Goal: Information Seeking & Learning: Check status

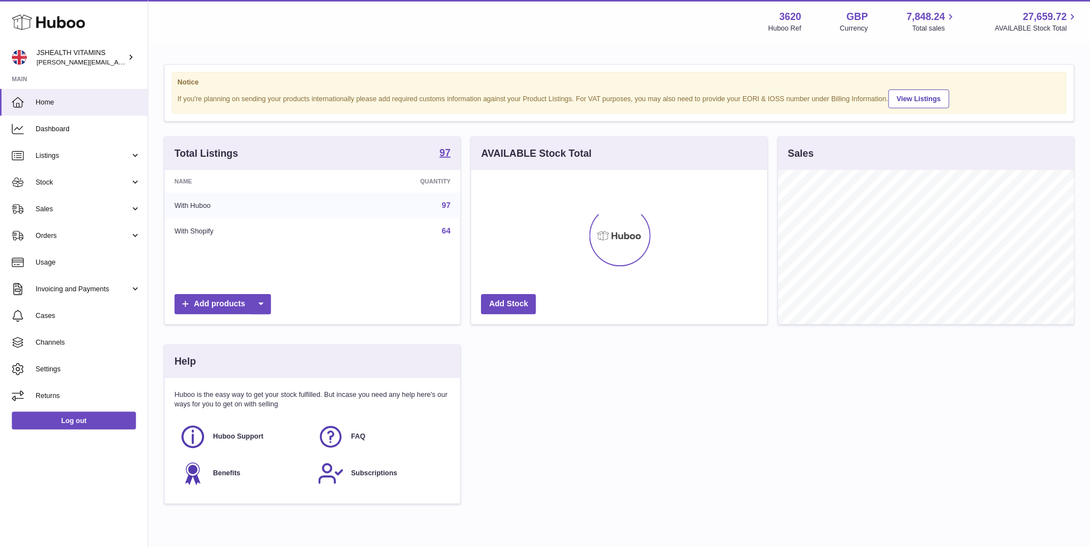
scroll to position [173, 333]
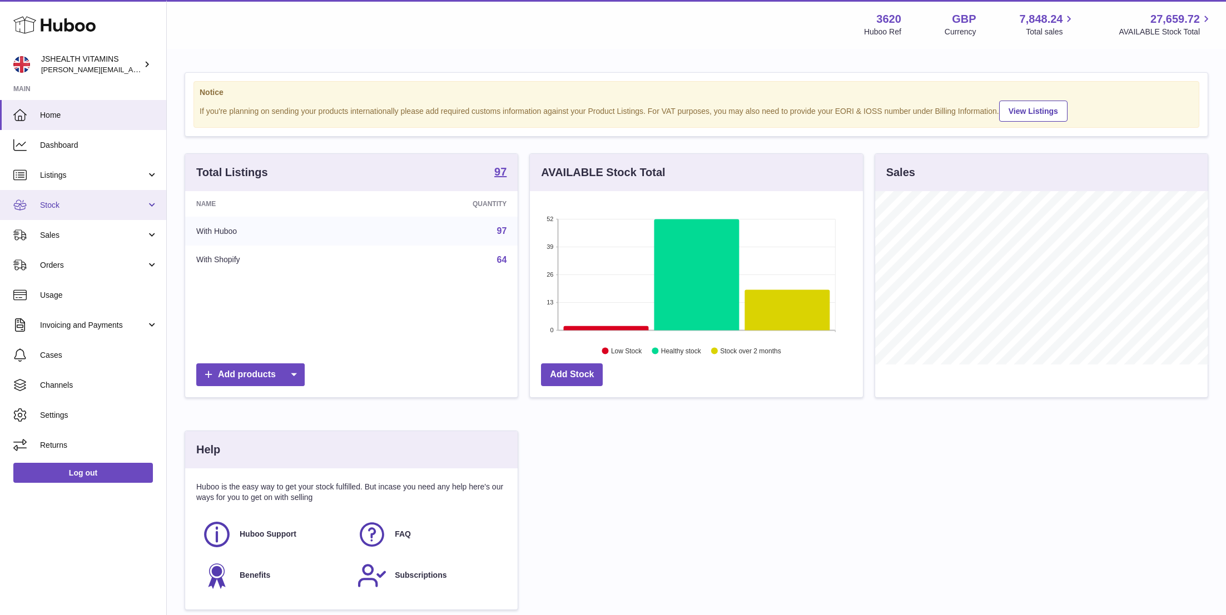
click at [72, 209] on span "Stock" at bounding box center [93, 205] width 106 height 11
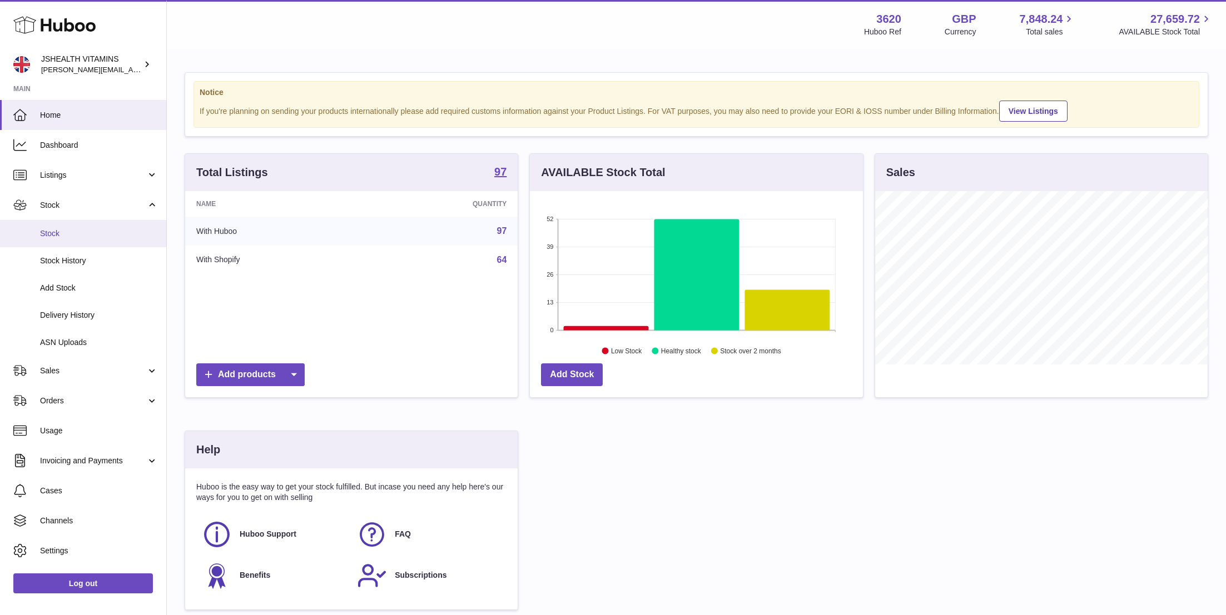
click at [70, 236] on span "Stock" at bounding box center [99, 234] width 118 height 11
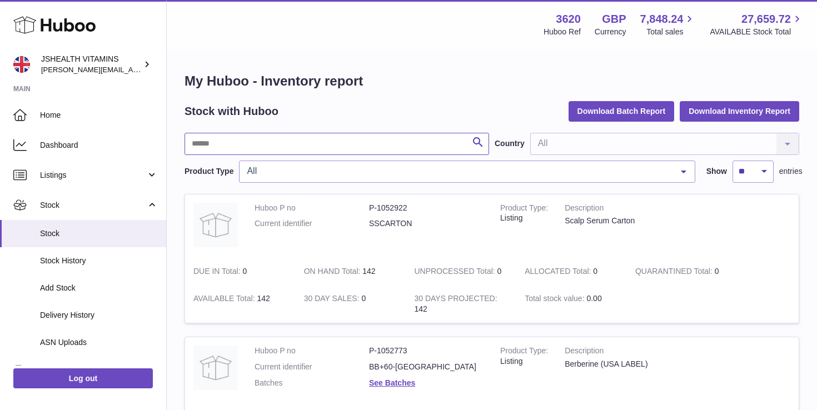
click at [213, 144] on input "text" at bounding box center [337, 144] width 305 height 22
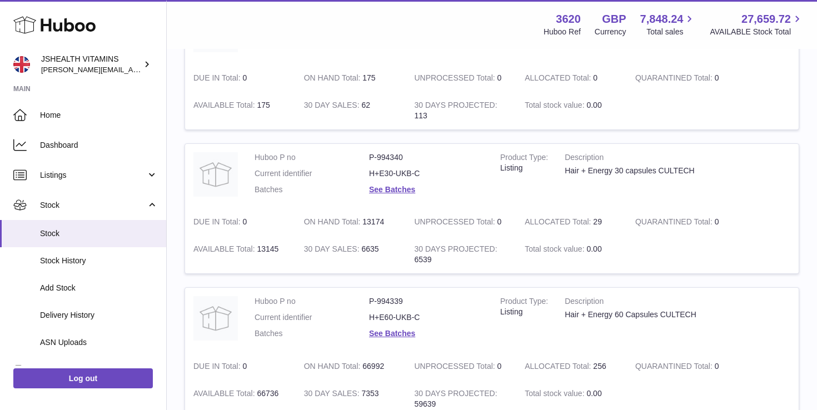
scroll to position [481, 0]
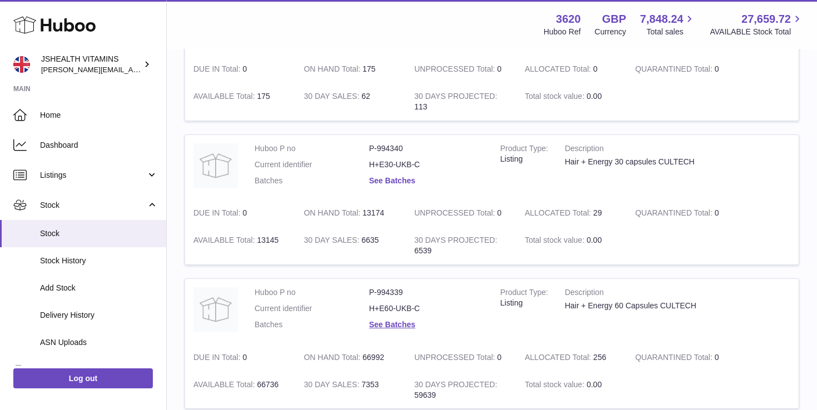
click at [390, 181] on link "See Batches" at bounding box center [392, 180] width 46 height 9
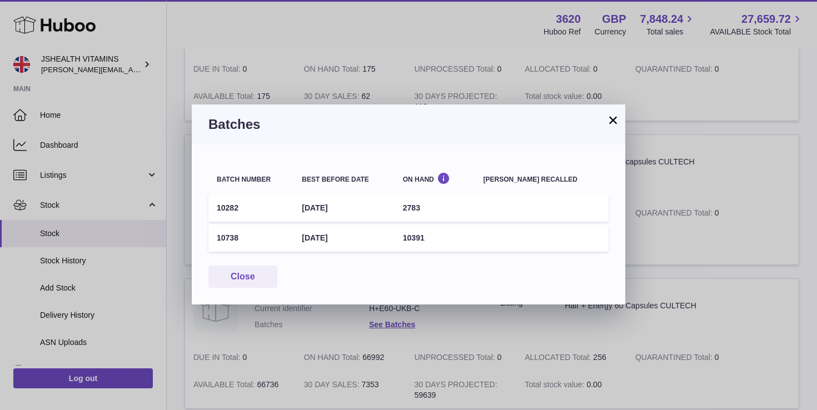
drag, startPoint x: 350, startPoint y: 236, endPoint x: 345, endPoint y: 240, distance: 6.3
click at [306, 239] on td "[DATE]" at bounding box center [344, 238] width 101 height 27
click at [383, 240] on td "[DATE]" at bounding box center [344, 238] width 101 height 27
drag, startPoint x: 353, startPoint y: 238, endPoint x: 309, endPoint y: 239, distance: 44.5
click at [309, 239] on td "31st Jul 2027" at bounding box center [344, 238] width 101 height 27
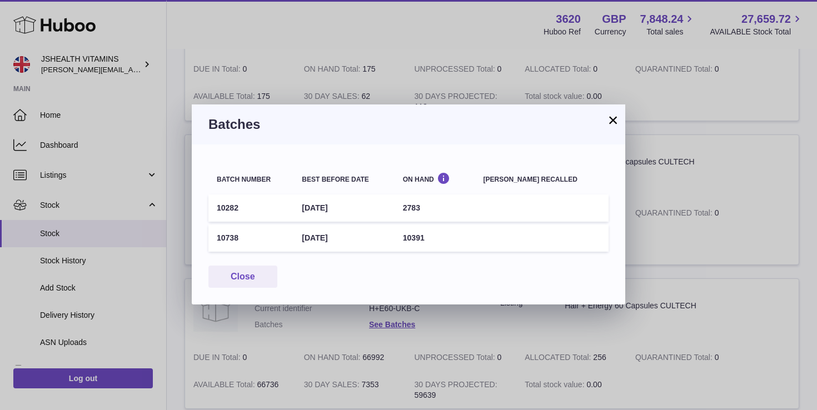
copy td "31st Jul 2027"
click at [608, 115] on button "×" at bounding box center [613, 119] width 13 height 13
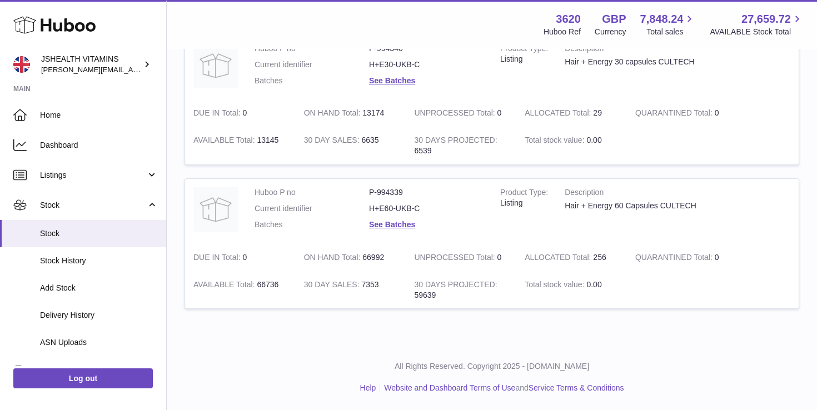
scroll to position [582, 0]
click at [400, 224] on link "See Batches" at bounding box center [392, 224] width 46 height 9
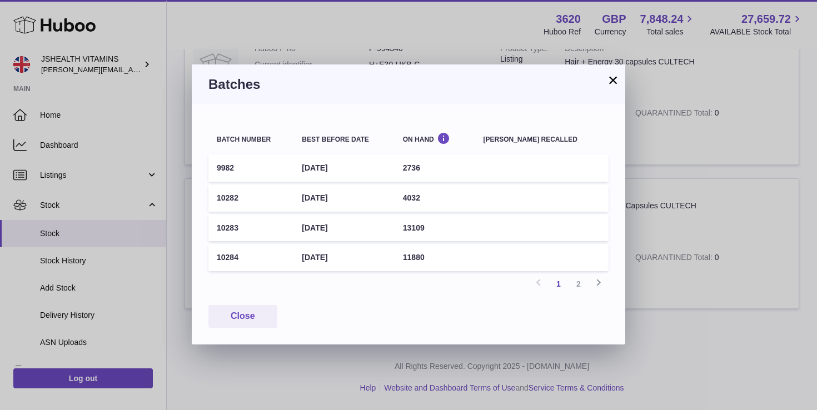
drag, startPoint x: 346, startPoint y: 259, endPoint x: 307, endPoint y: 259, distance: 38.9
click at [307, 259] on td "30th Apr 2027" at bounding box center [344, 257] width 101 height 27
copy td "30th Apr 2027"
click at [348, 199] on td "30th Apr 2027" at bounding box center [344, 198] width 101 height 27
drag, startPoint x: 371, startPoint y: 197, endPoint x: 287, endPoint y: 200, distance: 83.5
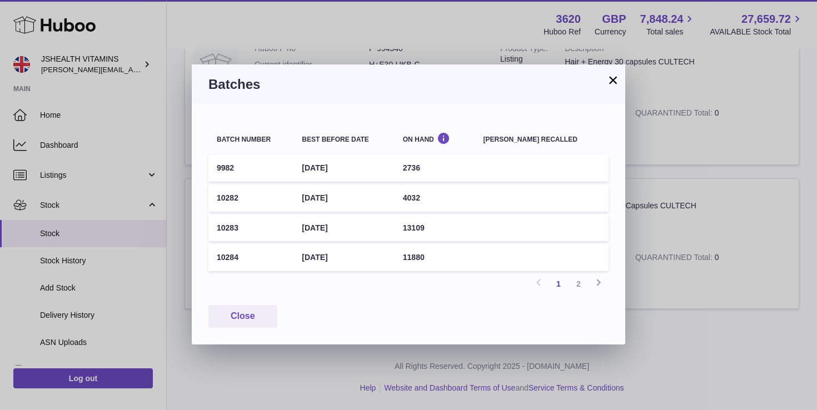
click at [297, 196] on tr "10282 30th Apr 2027 4032" at bounding box center [409, 198] width 400 height 27
copy tr "30th Apr 2027"
click at [614, 85] on button "×" at bounding box center [613, 79] width 13 height 13
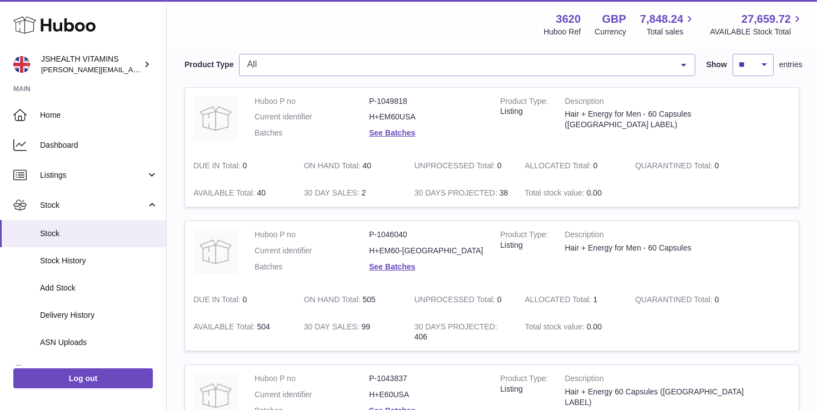
scroll to position [0, 0]
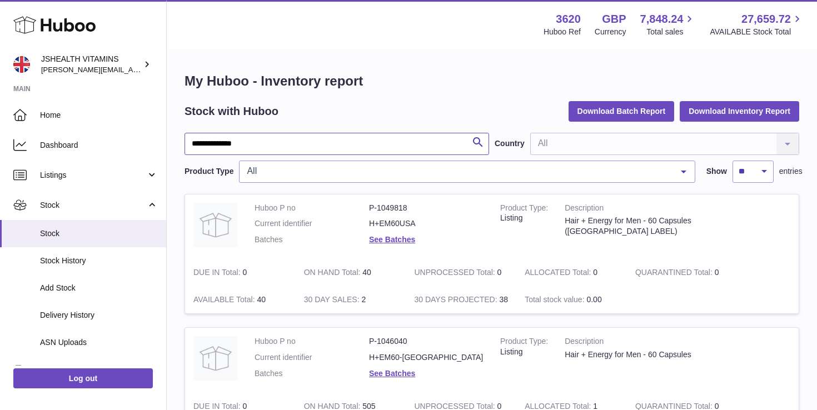
drag, startPoint x: 243, startPoint y: 144, endPoint x: 170, endPoint y: 136, distance: 73.3
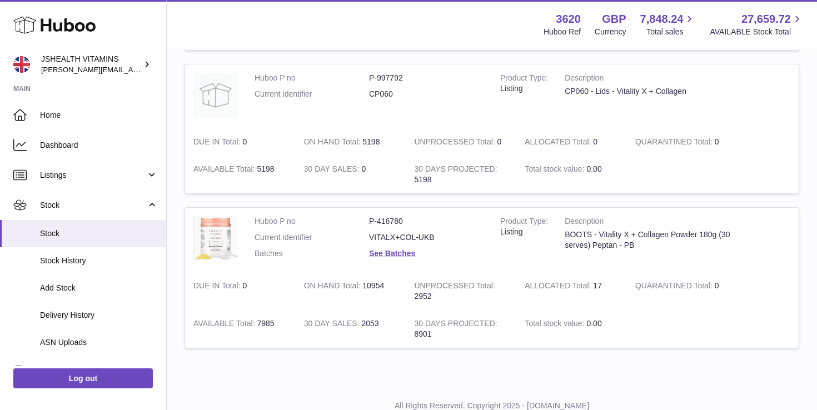
scroll to position [276, 0]
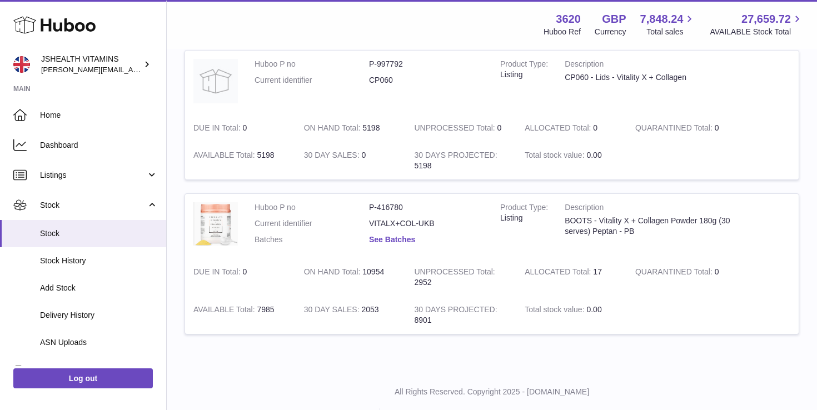
click at [392, 239] on link "See Batches" at bounding box center [392, 239] width 46 height 9
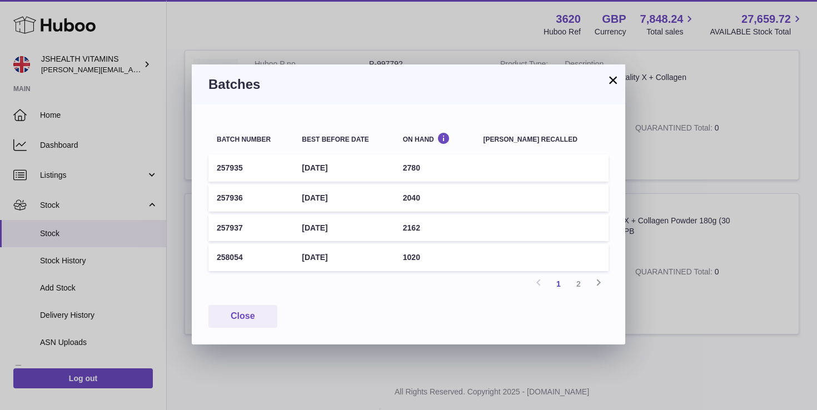
drag, startPoint x: 363, startPoint y: 259, endPoint x: 306, endPoint y: 260, distance: 56.2
click at [306, 260] on td "31st Aug 2028" at bounding box center [344, 257] width 101 height 27
click at [610, 81] on button "×" at bounding box center [613, 79] width 13 height 13
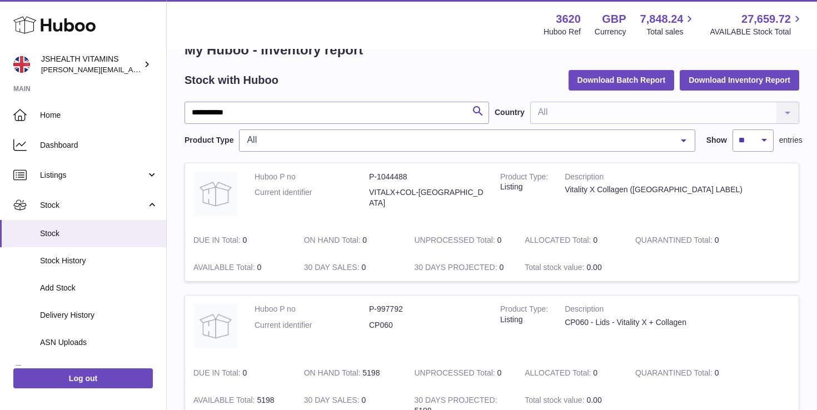
scroll to position [0, 0]
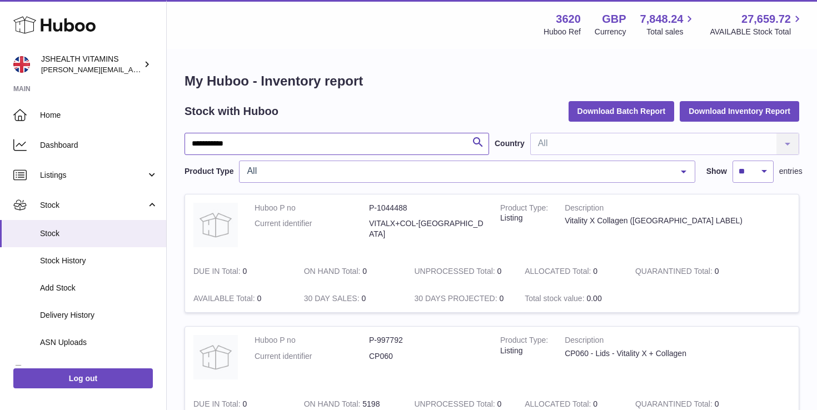
drag, startPoint x: 237, startPoint y: 145, endPoint x: 175, endPoint y: 144, distance: 62.3
click at [175, 144] on div "**********" at bounding box center [492, 348] width 651 height 597
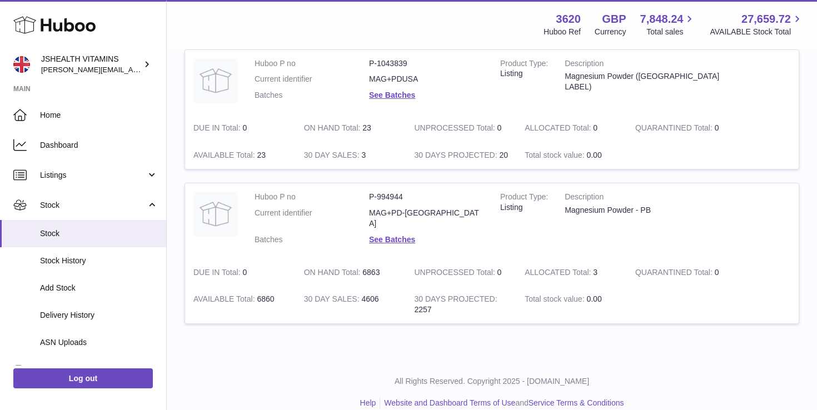
scroll to position [147, 0]
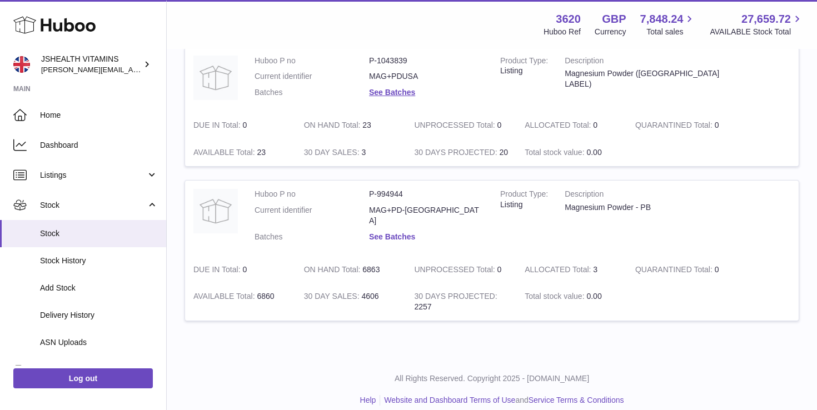
click at [393, 232] on link "See Batches" at bounding box center [392, 236] width 46 height 9
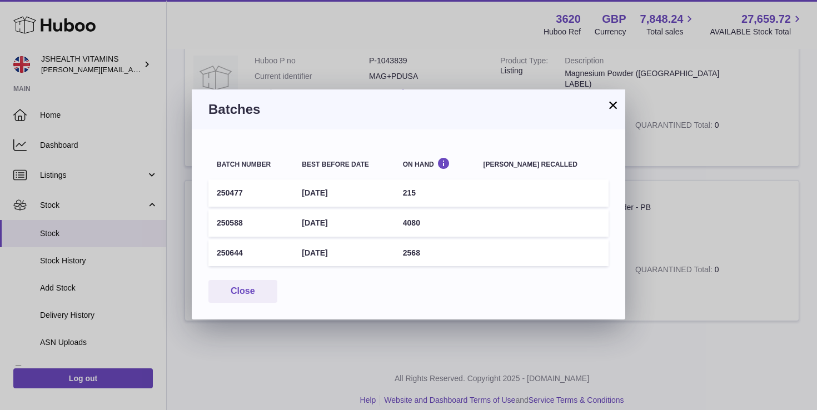
drag, startPoint x: 369, startPoint y: 254, endPoint x: 294, endPoint y: 256, distance: 75.1
click at [294, 256] on tr "250644 31st May 2027 2568" at bounding box center [409, 253] width 400 height 27
click at [341, 195] on td "30th Apr 2027" at bounding box center [344, 193] width 101 height 27
drag, startPoint x: 363, startPoint y: 193, endPoint x: 309, endPoint y: 195, distance: 53.4
click at [310, 195] on td "30th Apr 2027" at bounding box center [344, 193] width 101 height 27
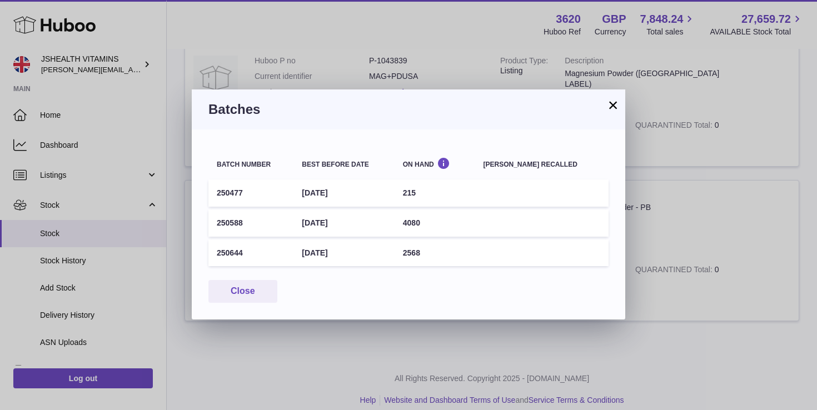
copy td "30th Apr 2027"
click at [617, 107] on button "×" at bounding box center [613, 104] width 13 height 13
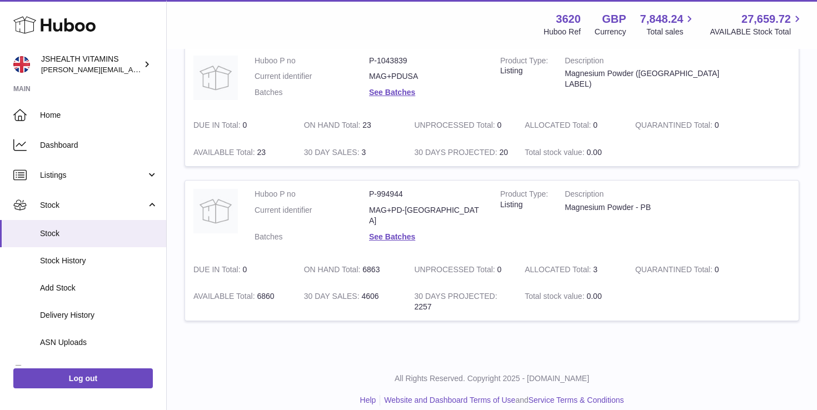
scroll to position [0, 0]
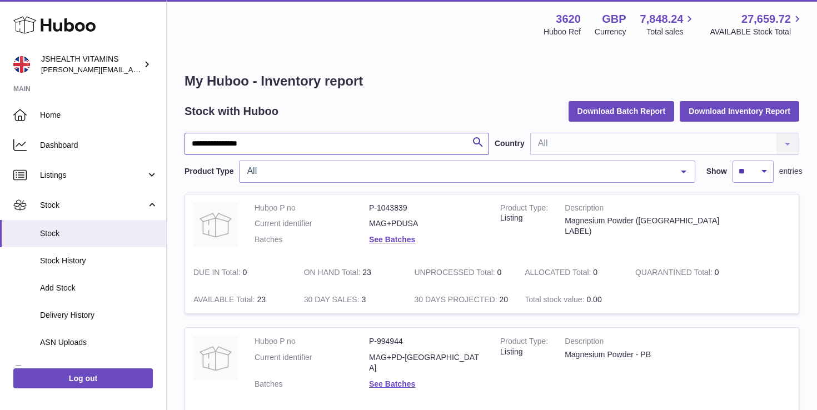
drag, startPoint x: 270, startPoint y: 146, endPoint x: 175, endPoint y: 142, distance: 95.7
click at [175, 142] on div "**********" at bounding box center [492, 277] width 651 height 454
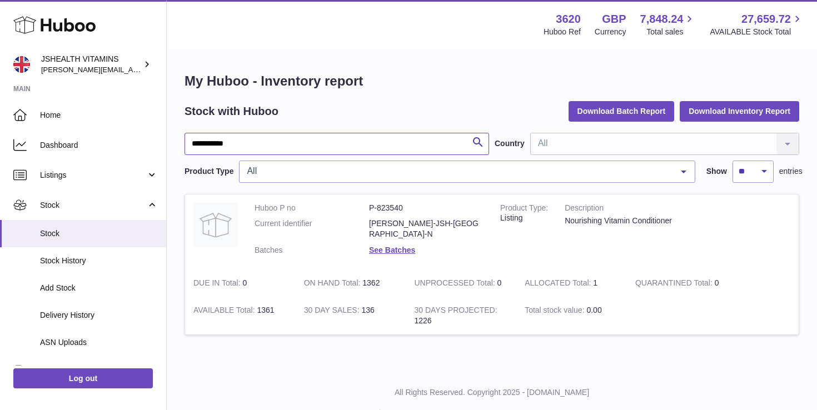
scroll to position [16, 0]
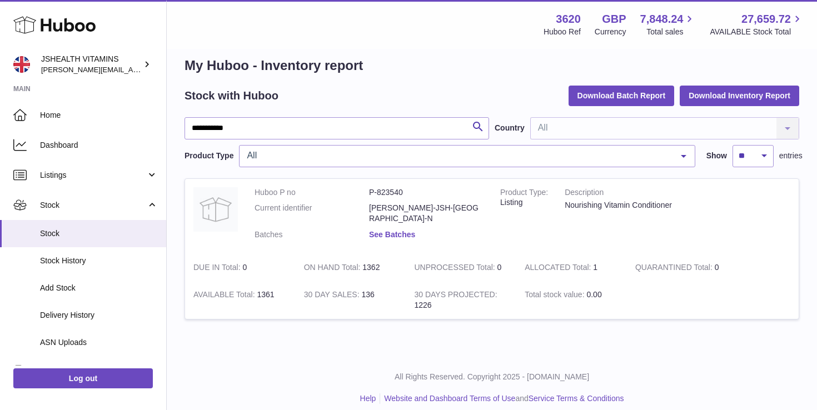
click at [383, 230] on link "See Batches" at bounding box center [392, 234] width 46 height 9
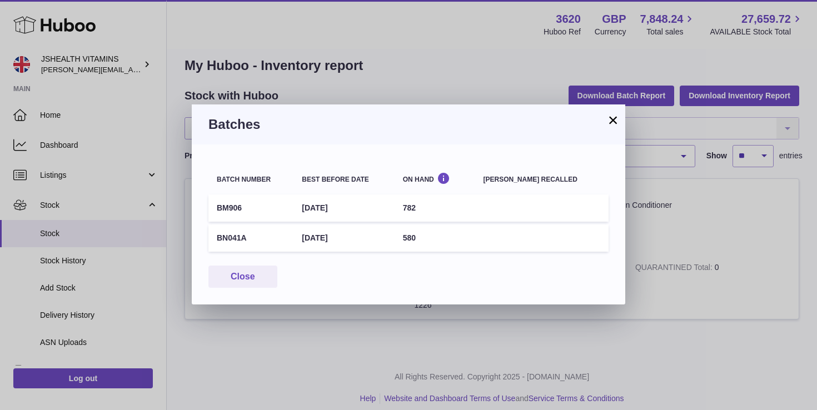
drag, startPoint x: 366, startPoint y: 212, endPoint x: 287, endPoint y: 211, distance: 79.5
click at [287, 211] on tr "BM906 31st Mar 2028 782" at bounding box center [409, 208] width 400 height 27
copy tr "31st Mar 2028"
drag, startPoint x: 612, startPoint y: 121, endPoint x: 446, endPoint y: 127, distance: 166.4
click at [609, 121] on button "×" at bounding box center [613, 119] width 13 height 13
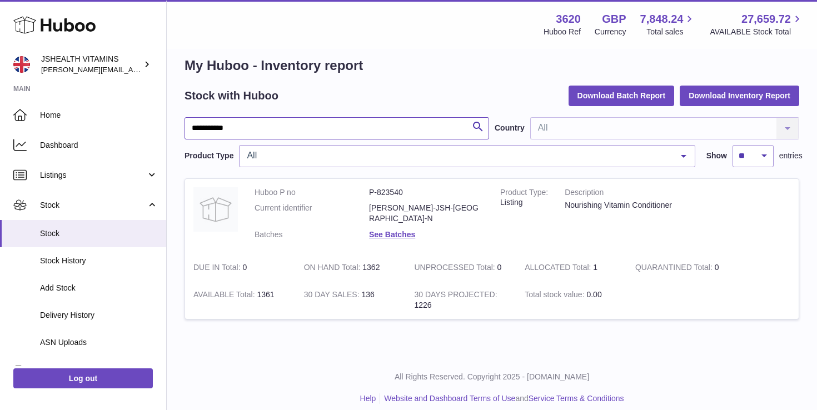
drag, startPoint x: 235, startPoint y: 130, endPoint x: 183, endPoint y: 126, distance: 51.3
click at [183, 126] on div "**********" at bounding box center [492, 194] width 651 height 321
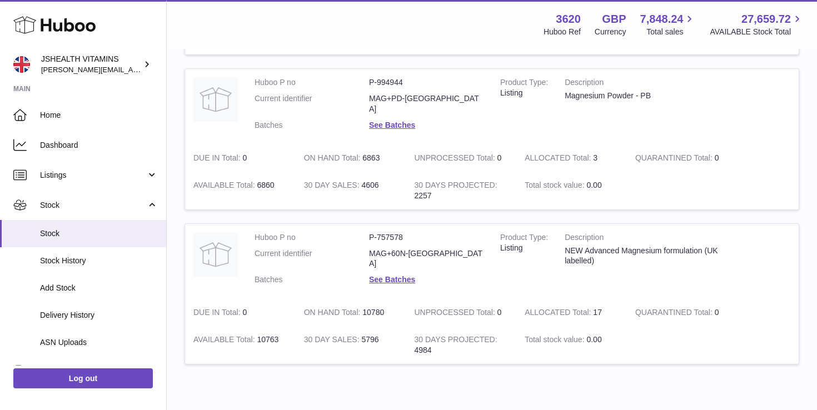
scroll to position [427, 0]
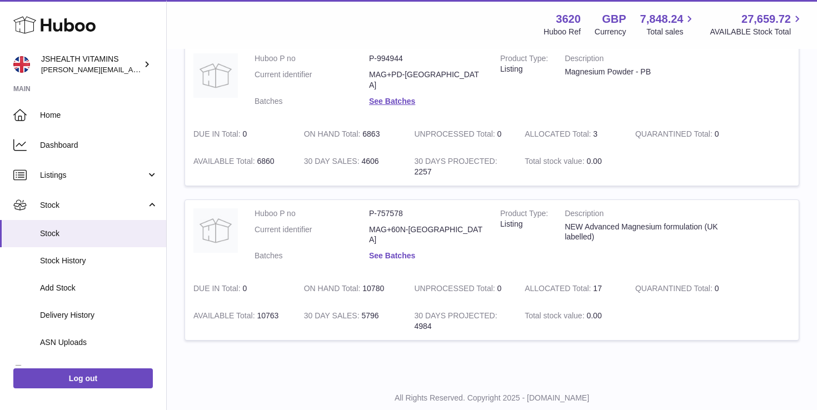
click at [398, 251] on link "See Batches" at bounding box center [392, 255] width 46 height 9
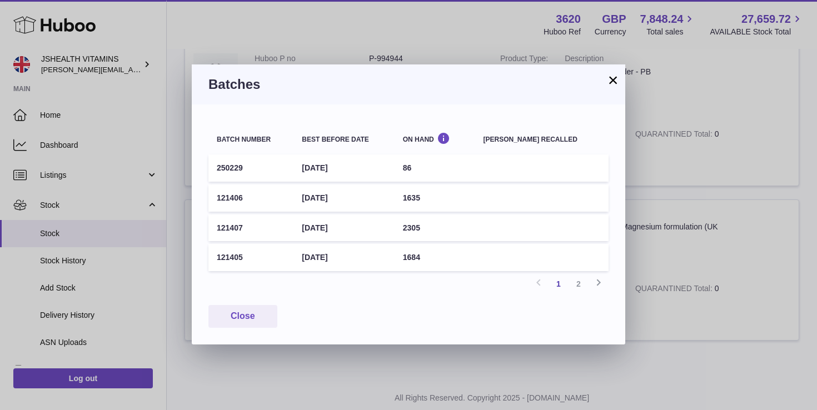
drag, startPoint x: 371, startPoint y: 195, endPoint x: 306, endPoint y: 198, distance: 64.6
click at [306, 198] on td "31st May 2028" at bounding box center [344, 198] width 101 height 27
copy td "31st May 2028"
drag, startPoint x: 617, startPoint y: 83, endPoint x: 339, endPoint y: 82, distance: 277.4
click at [617, 83] on button "×" at bounding box center [613, 79] width 13 height 13
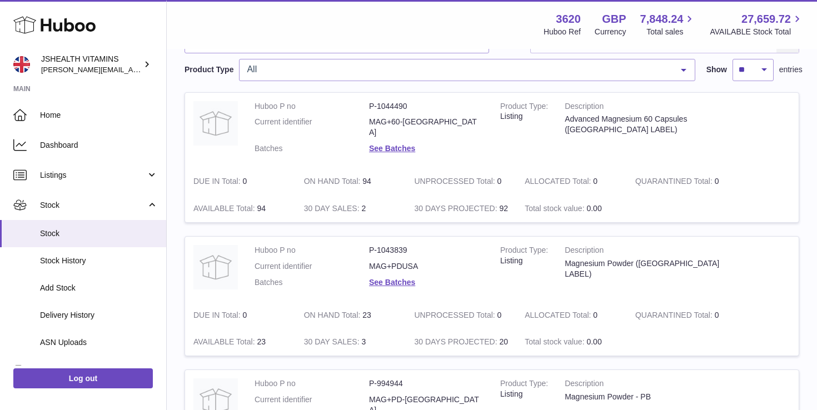
scroll to position [0, 0]
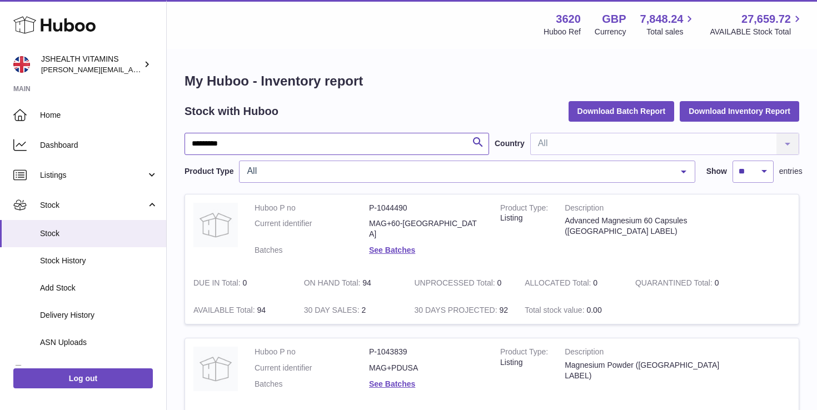
drag, startPoint x: 248, startPoint y: 147, endPoint x: 176, endPoint y: 142, distance: 71.9
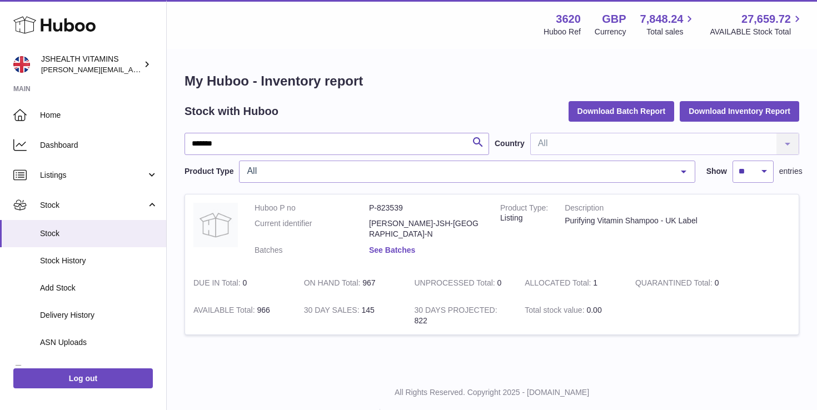
click at [390, 246] on link "See Batches" at bounding box center [392, 250] width 46 height 9
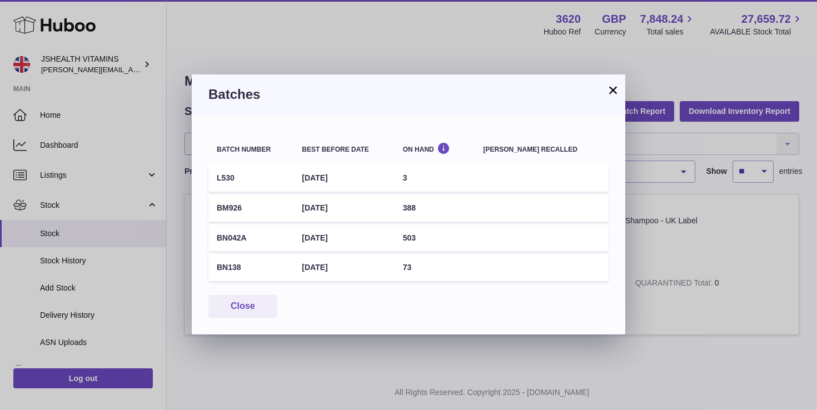
drag, startPoint x: 357, startPoint y: 210, endPoint x: 293, endPoint y: 208, distance: 64.0
click at [293, 208] on tr "BM926 31st Mar 2028 388" at bounding box center [409, 208] width 400 height 27
click at [608, 88] on button "×" at bounding box center [613, 89] width 13 height 13
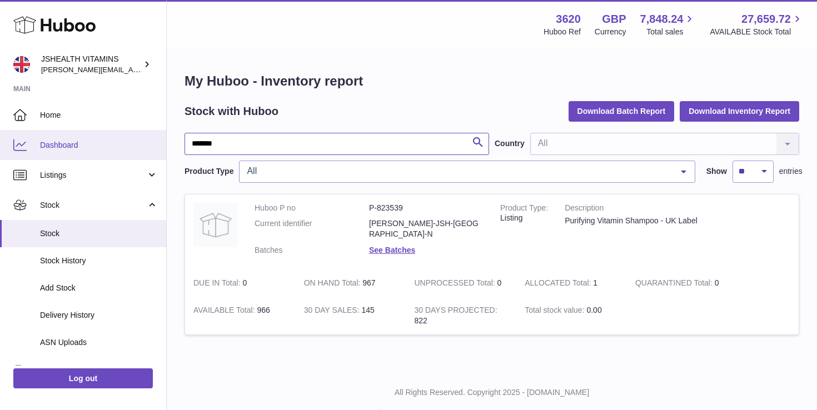
drag, startPoint x: 229, startPoint y: 148, endPoint x: 162, endPoint y: 141, distance: 67.1
click at [162, 141] on div "Huboo JSHEALTH VITAMINS francesca@jshealthvitamins.com Main Home Dashboard List…" at bounding box center [408, 218] width 817 height 436
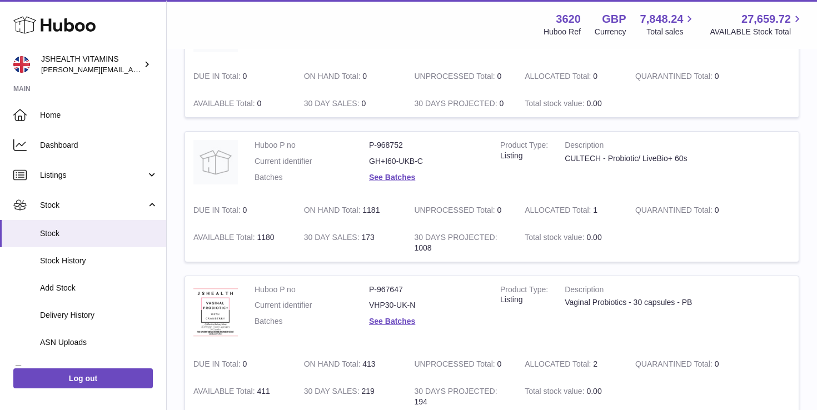
scroll to position [192, 0]
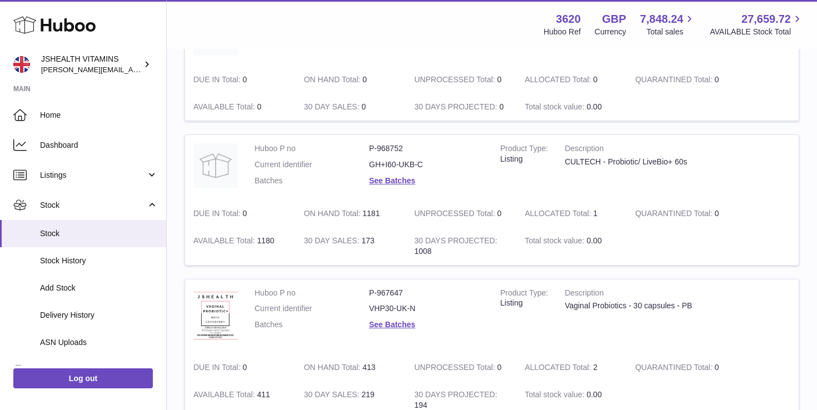
type input "*********"
click at [369, 186] on dd "See Batches" at bounding box center [426, 181] width 115 height 11
click at [378, 182] on link "See Batches" at bounding box center [392, 180] width 46 height 9
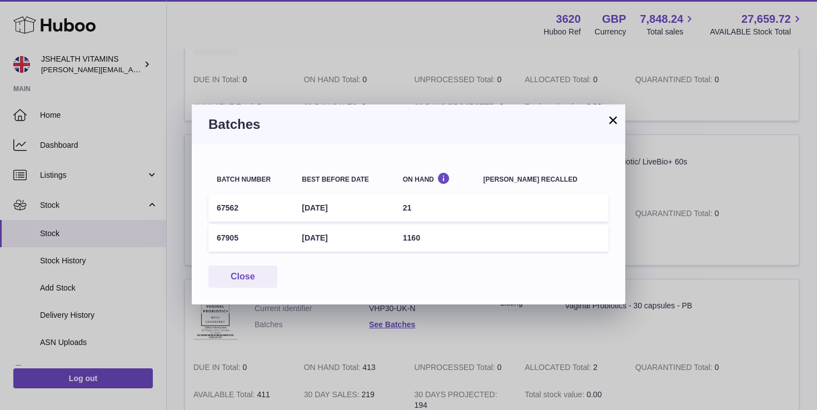
drag, startPoint x: 325, startPoint y: 240, endPoint x: 301, endPoint y: 239, distance: 24.5
click at [301, 239] on tr "67905 31st Aug 2026 1160" at bounding box center [409, 238] width 400 height 27
copy tr "31st Aug 2026"
click at [607, 117] on button "×" at bounding box center [613, 119] width 13 height 13
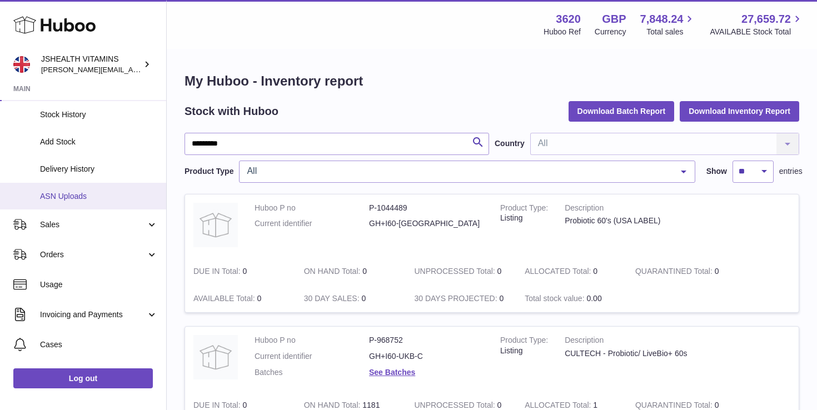
scroll to position [0, 0]
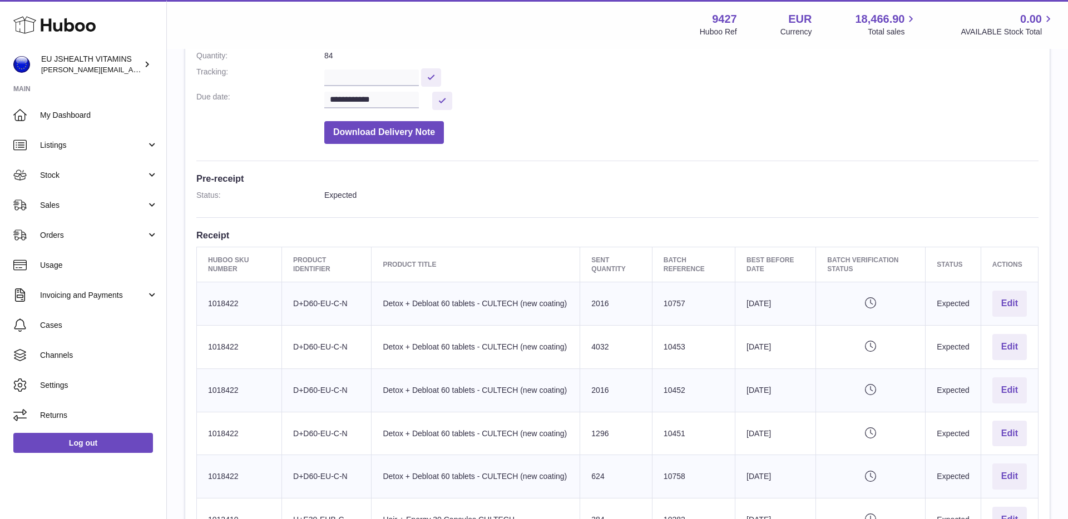
scroll to position [175, 0]
click at [78, 180] on link "Stock" at bounding box center [83, 175] width 166 height 30
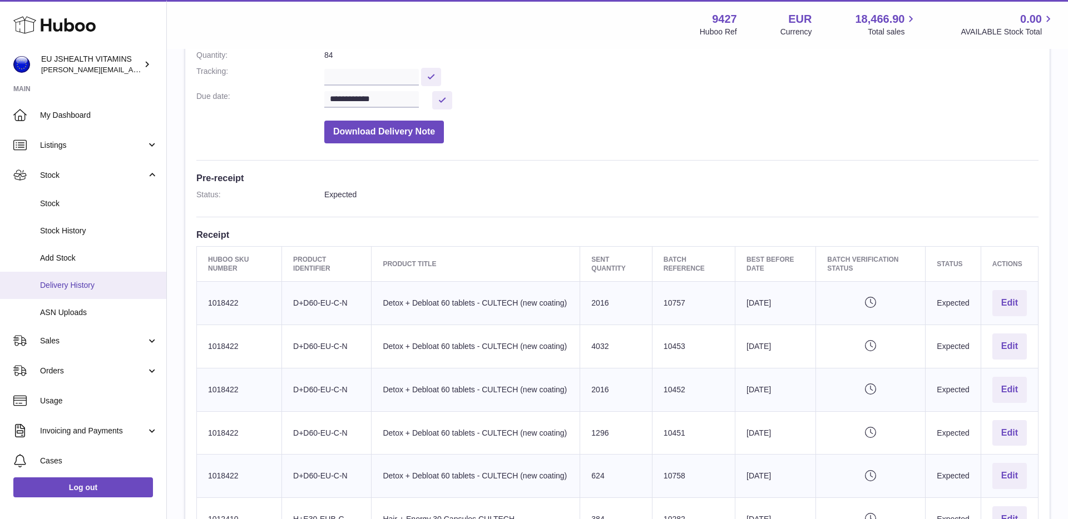
click at [72, 288] on span "Delivery History" at bounding box center [99, 285] width 118 height 11
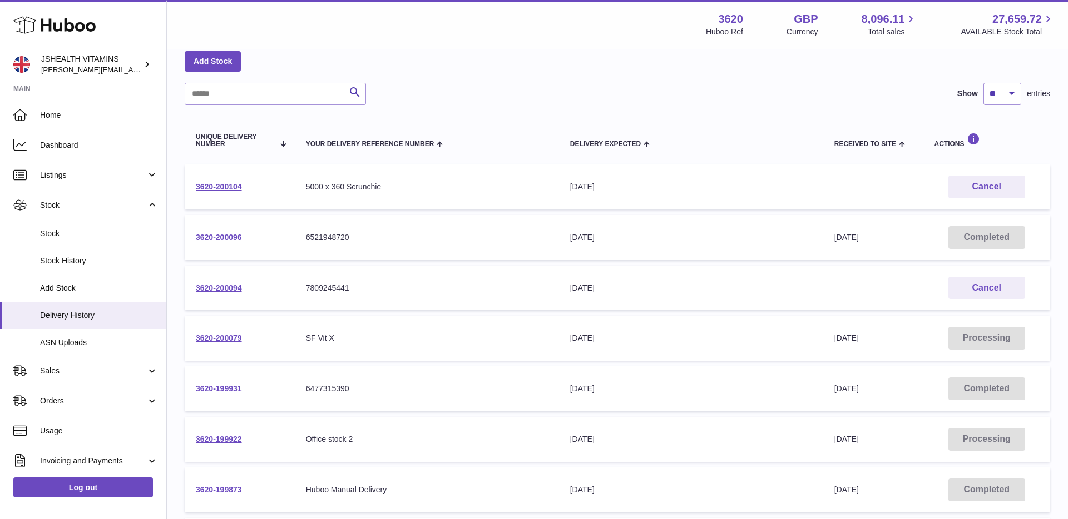
scroll to position [80, 0]
